Goal: Navigation & Orientation: Find specific page/section

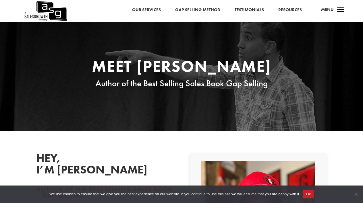
click at [144, 9] on link "Our Services" at bounding box center [146, 9] width 29 height 7
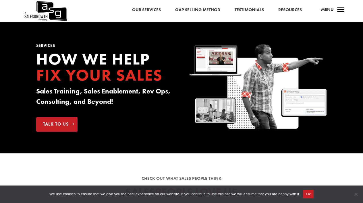
click at [339, 11] on span "a" at bounding box center [340, 9] width 11 height 11
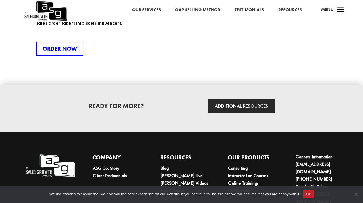
scroll to position [1556, 0]
